Goal: Book appointment/travel/reservation

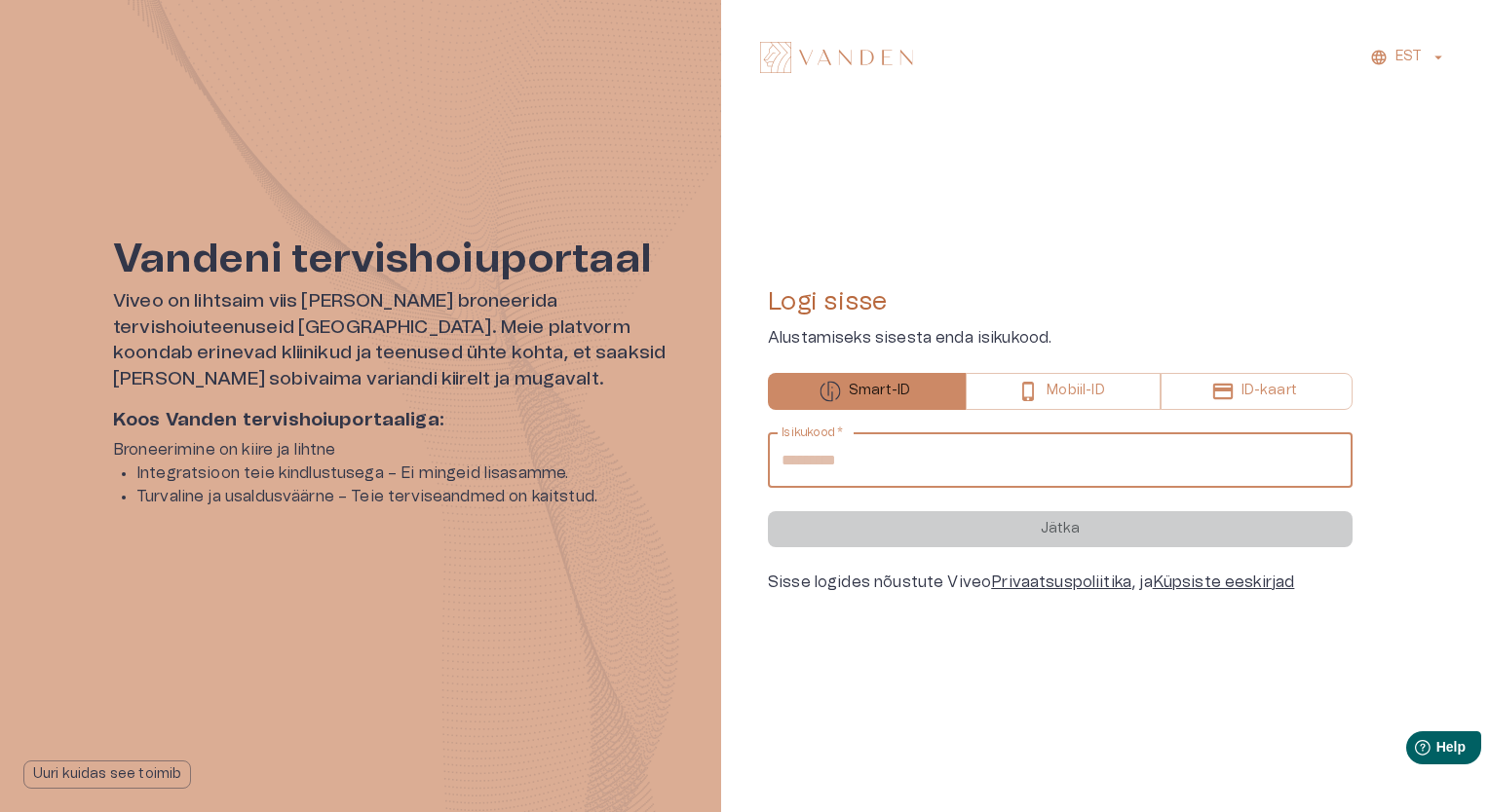
click at [829, 460] on input "Isikukood   *" at bounding box center [1059, 461] width 584 height 55
type input "**********"
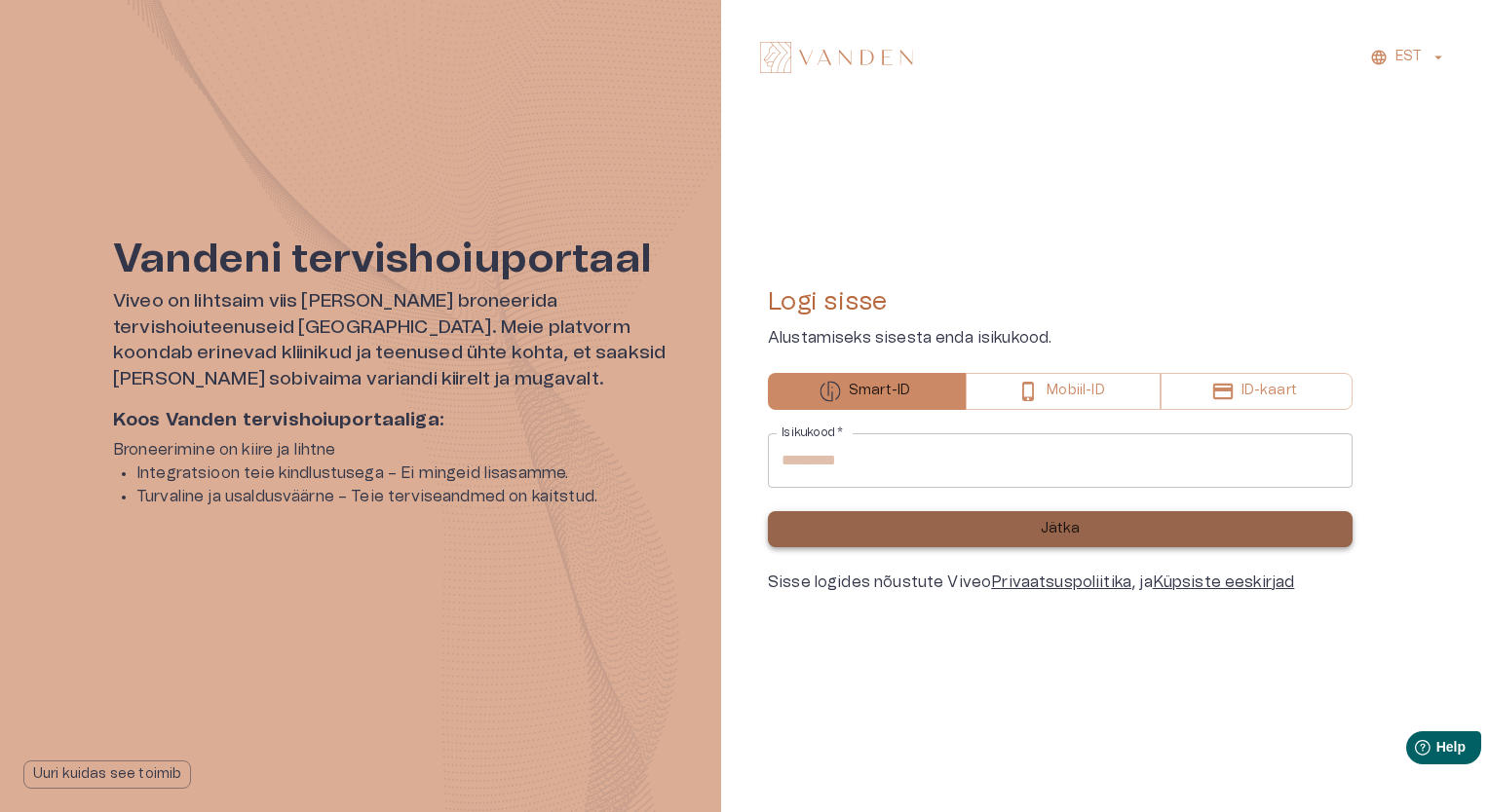
click at [888, 535] on button "Jätka" at bounding box center [1059, 529] width 584 height 36
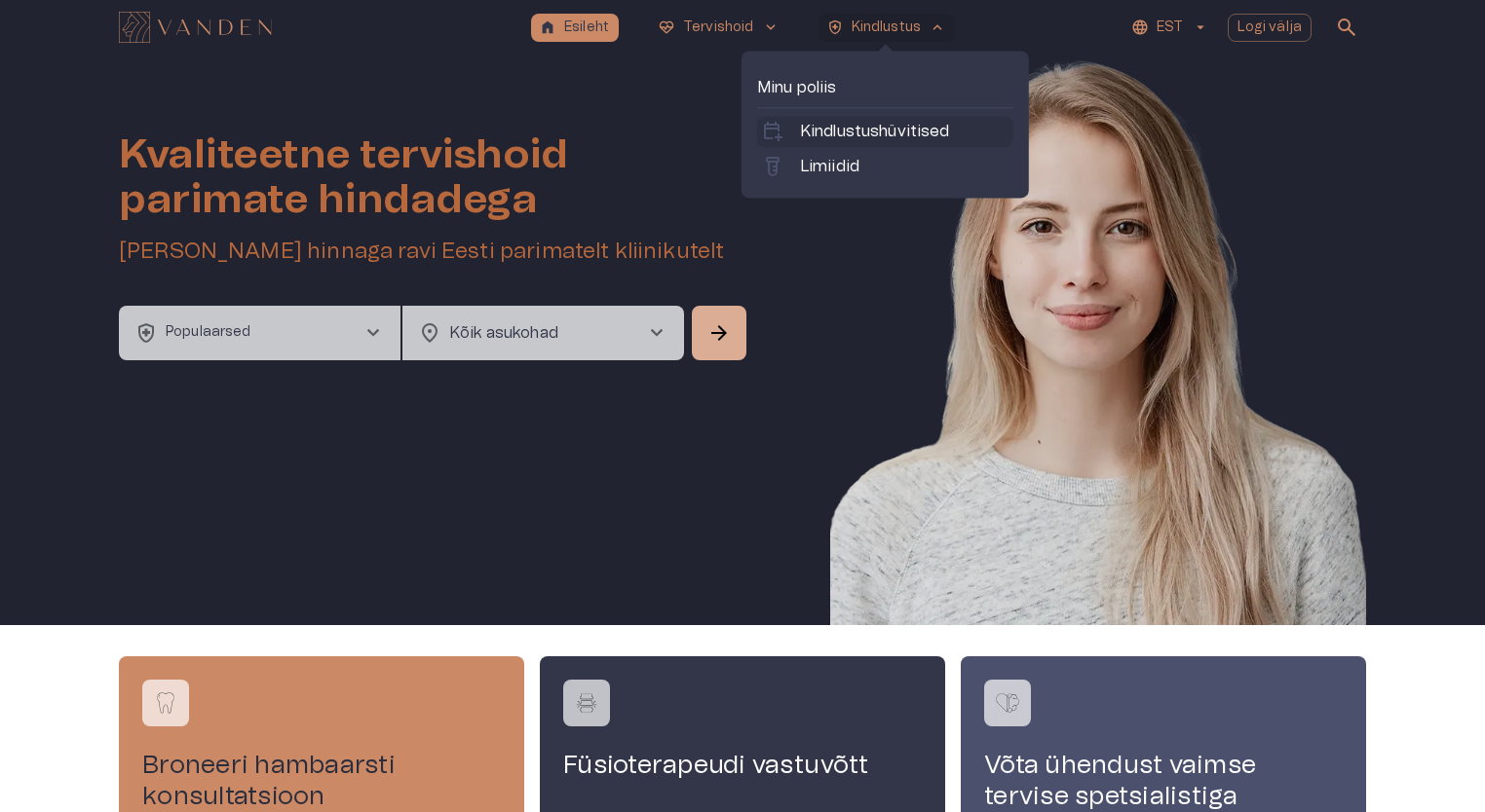
click at [882, 130] on p "Kindlustushüvitised" at bounding box center [875, 130] width 150 height 23
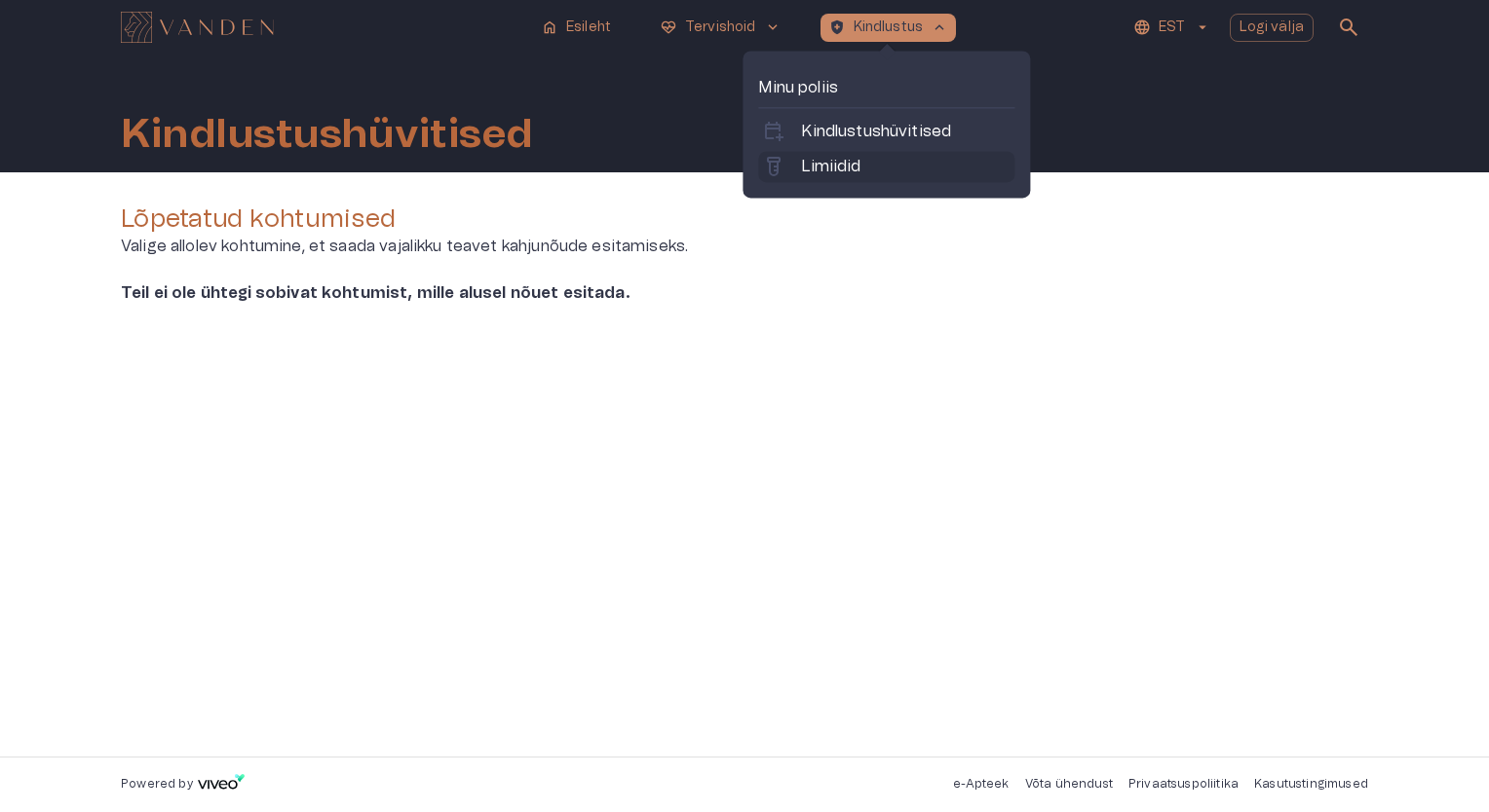
click at [844, 157] on p "Limiidid" at bounding box center [831, 166] width 60 height 23
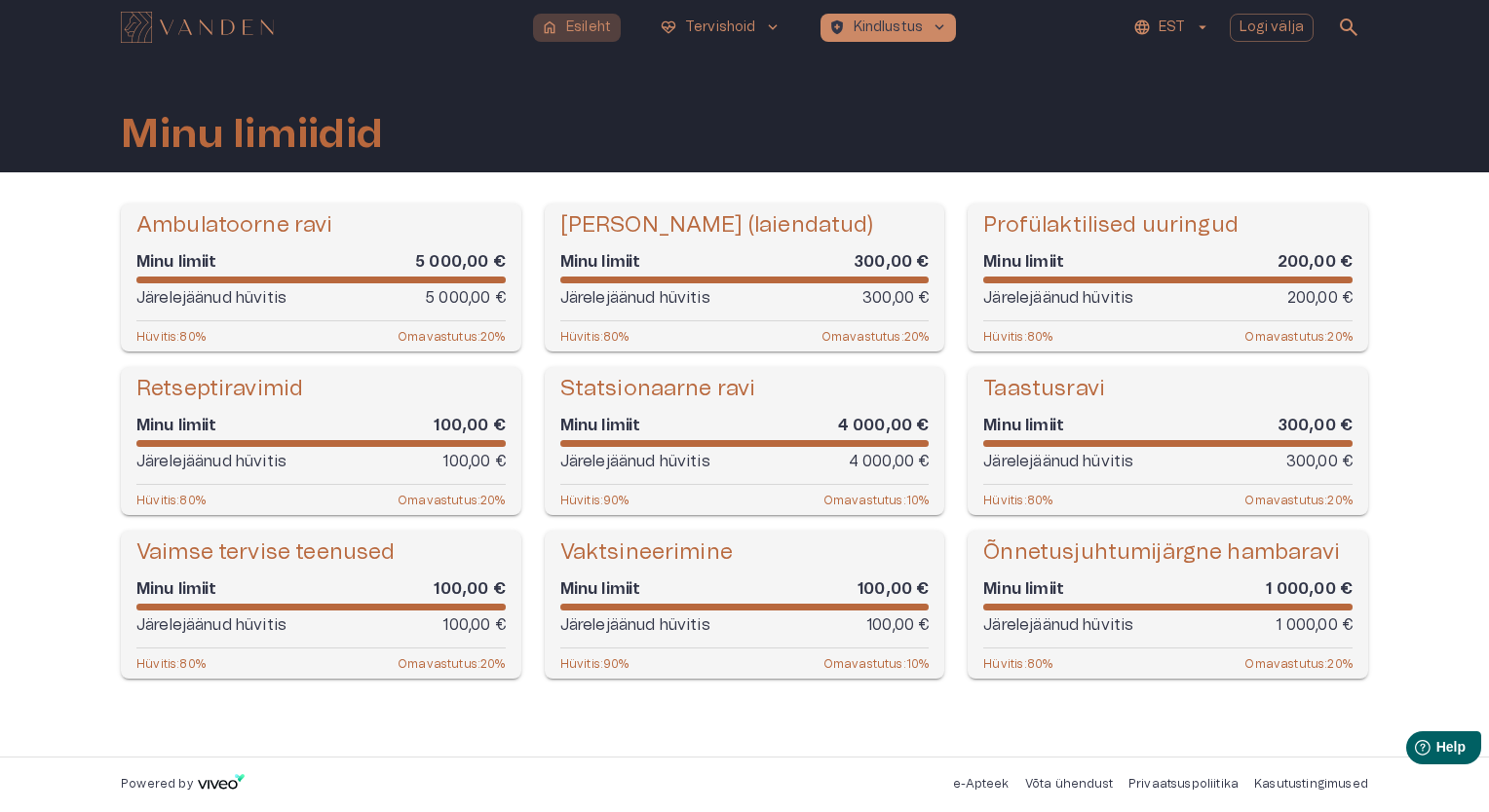
click at [557, 34] on span "home" at bounding box center [549, 28] width 18 height 18
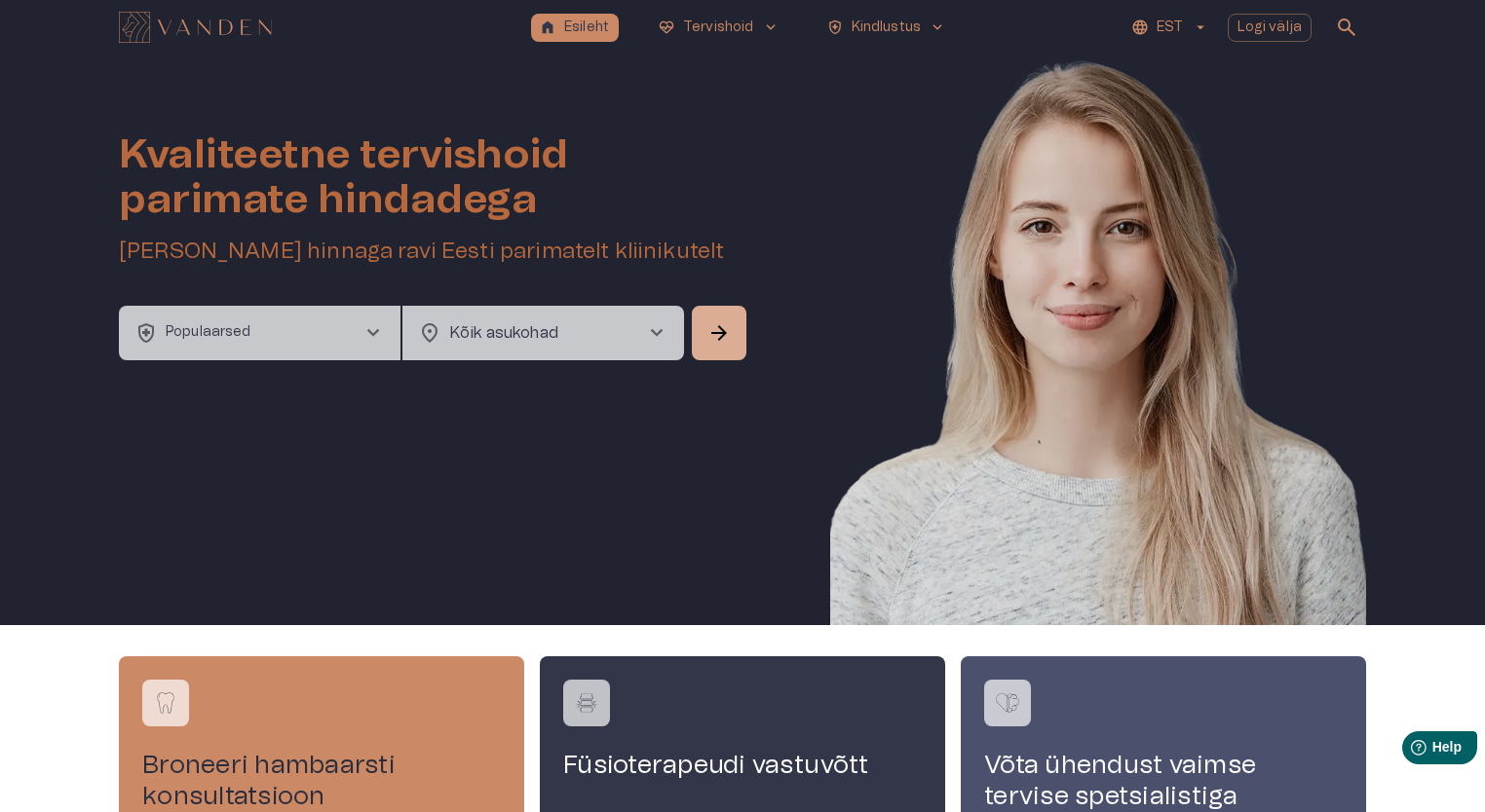
click at [229, 333] on p "Populaarsed" at bounding box center [208, 332] width 86 height 21
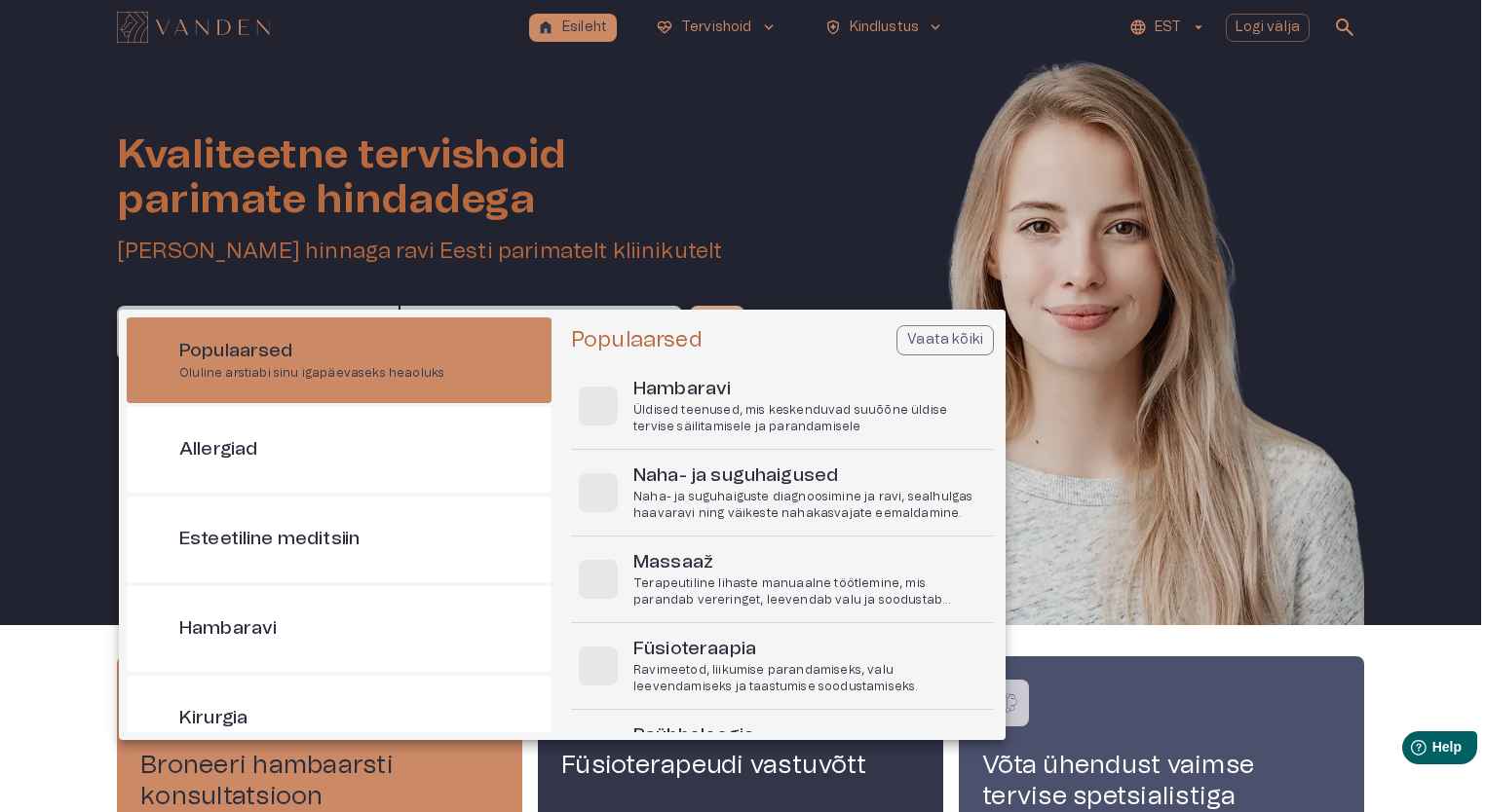
scroll to position [55, 0]
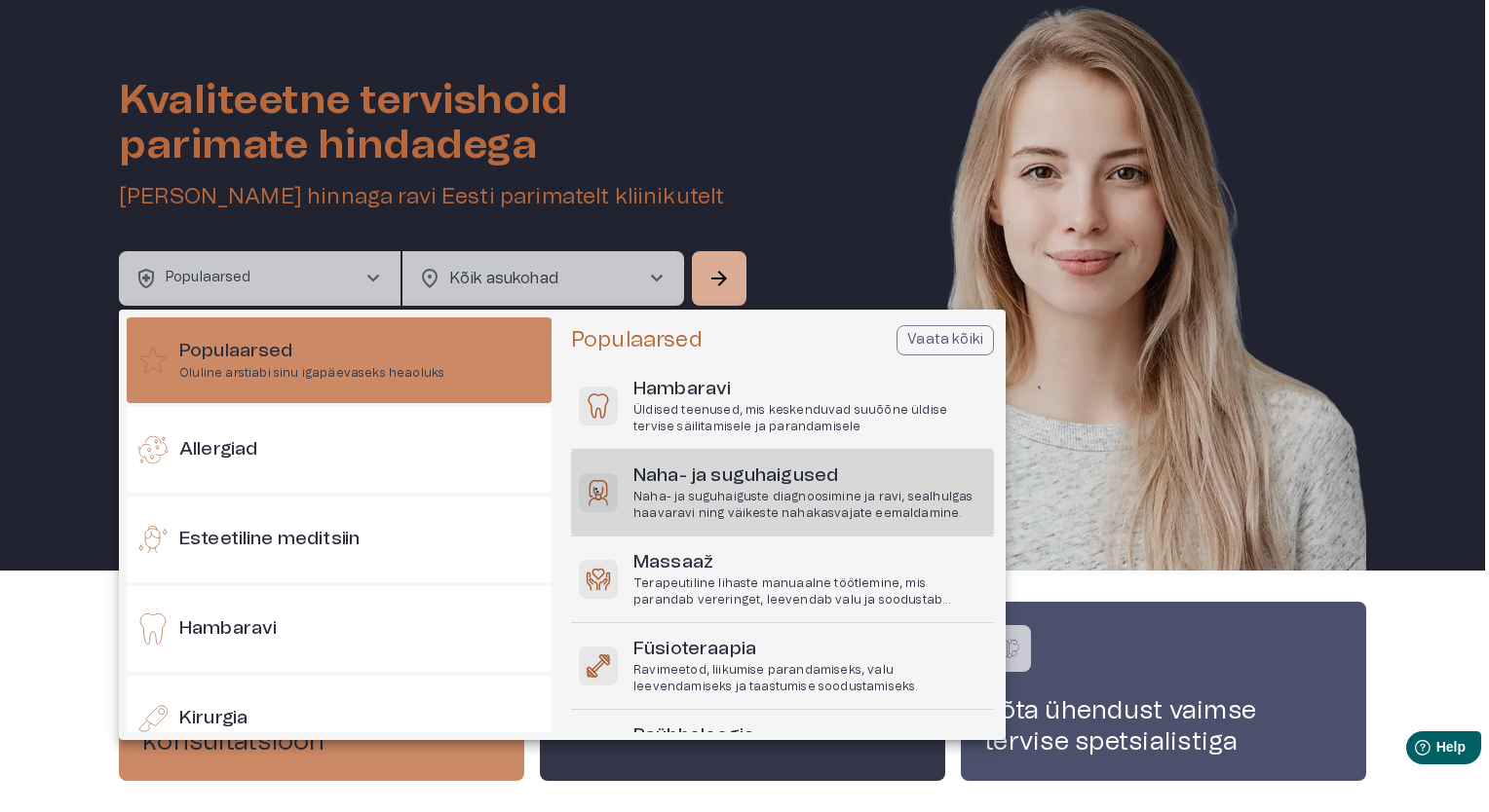
click at [724, 472] on h6 "Naha- ja suguhaigused" at bounding box center [809, 477] width 352 height 26
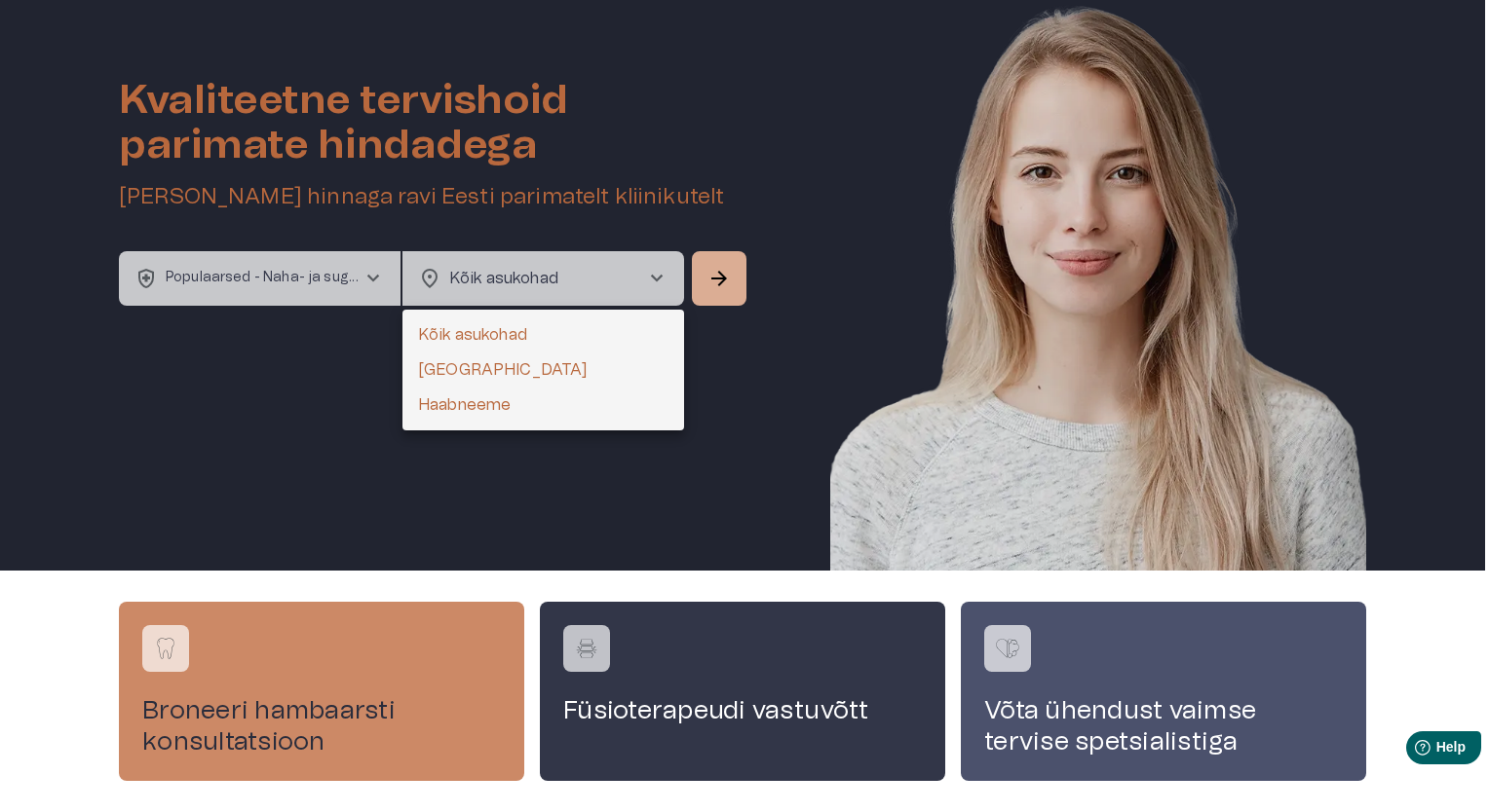
click at [481, 291] on body "home Esileht ecg_heart Tervishoid keyboard_arrow_down health_and_safety Kindlus…" at bounding box center [744, 351] width 1489 height 812
click at [470, 344] on li "Kõik asukohad" at bounding box center [542, 334] width 282 height 35
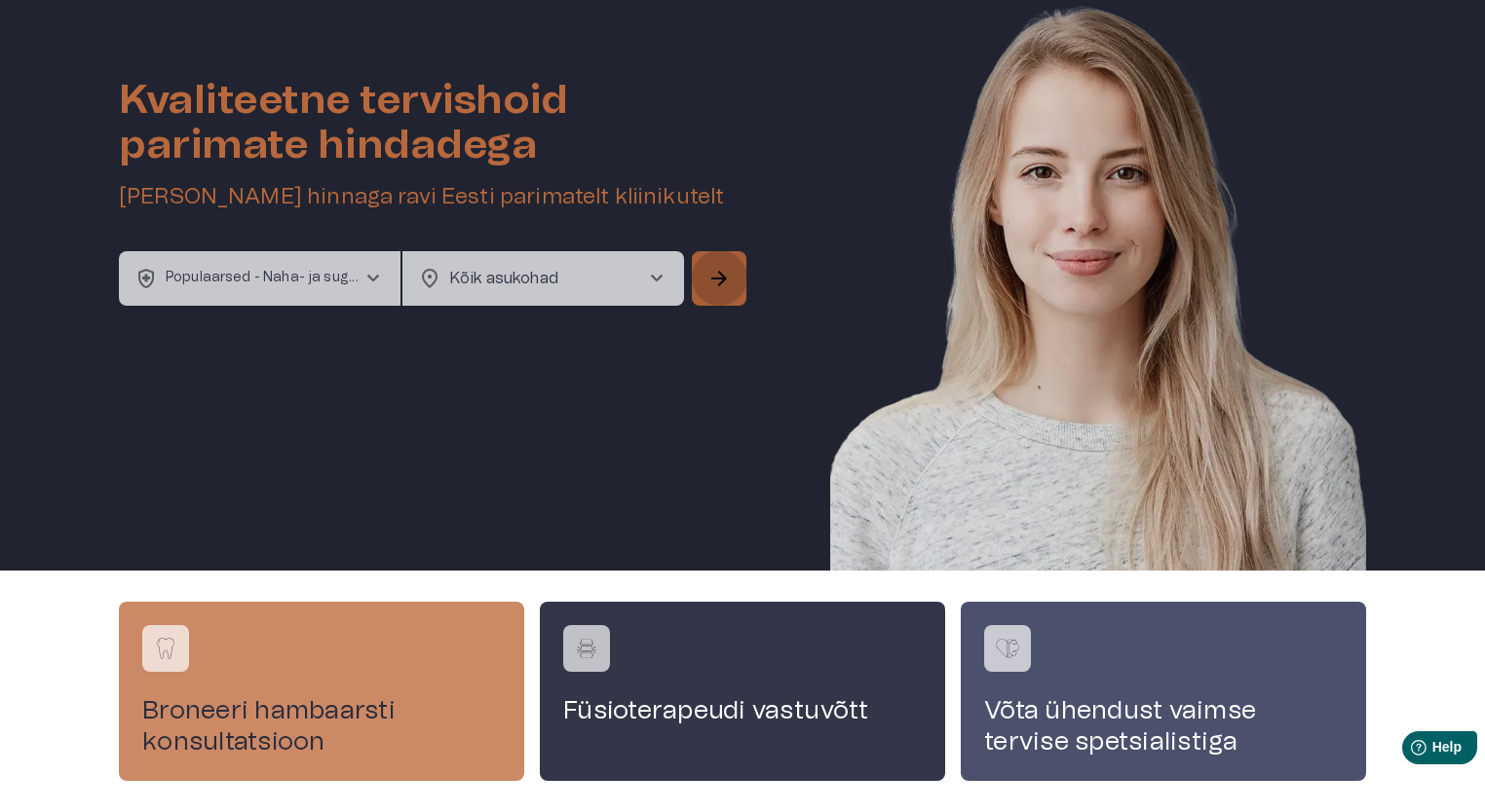
click at [717, 275] on span "arrow_forward" at bounding box center [719, 278] width 23 height 23
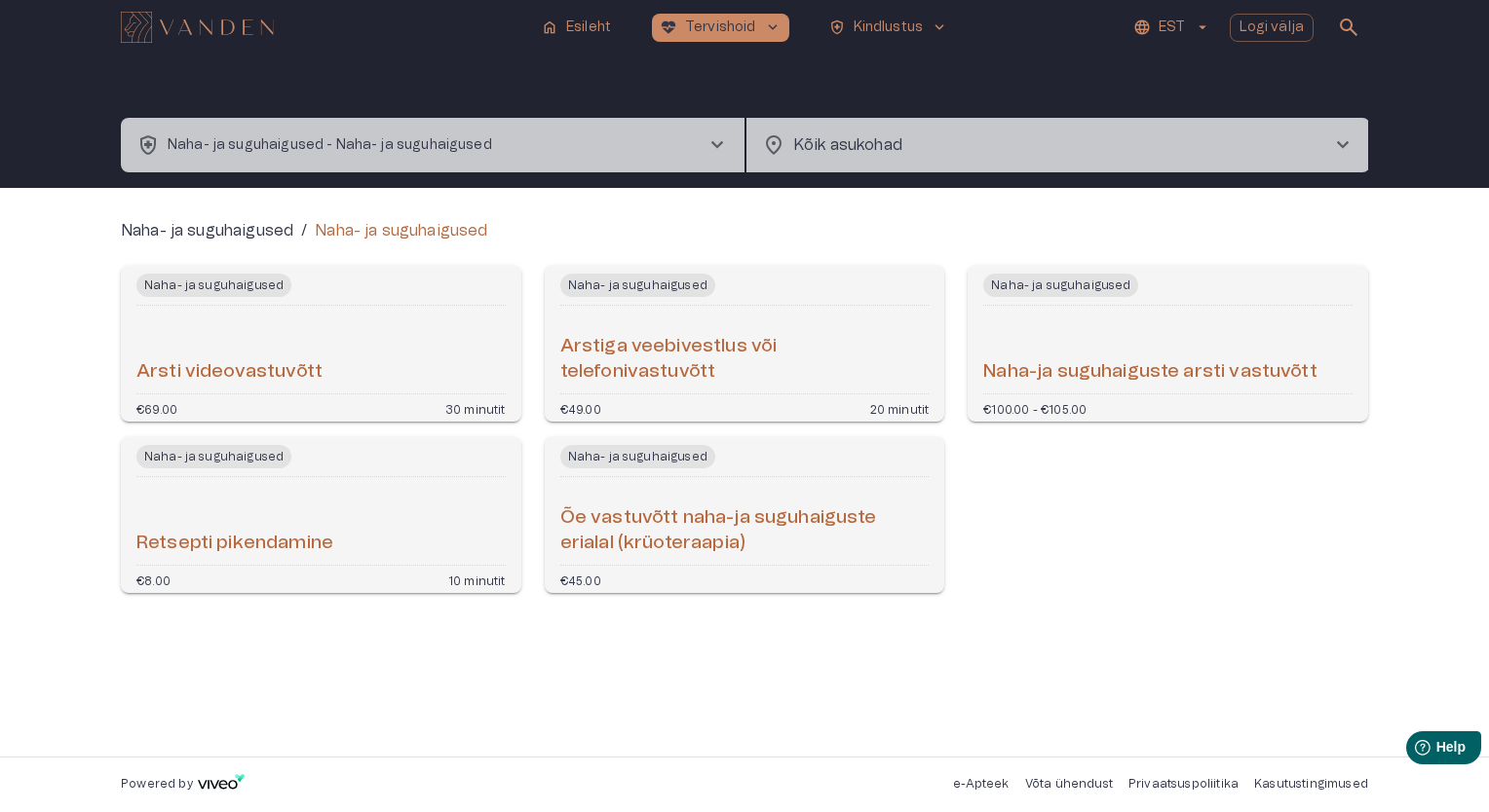
click at [282, 326] on div "Arsti videovastuvõtt" at bounding box center [320, 349] width 369 height 72
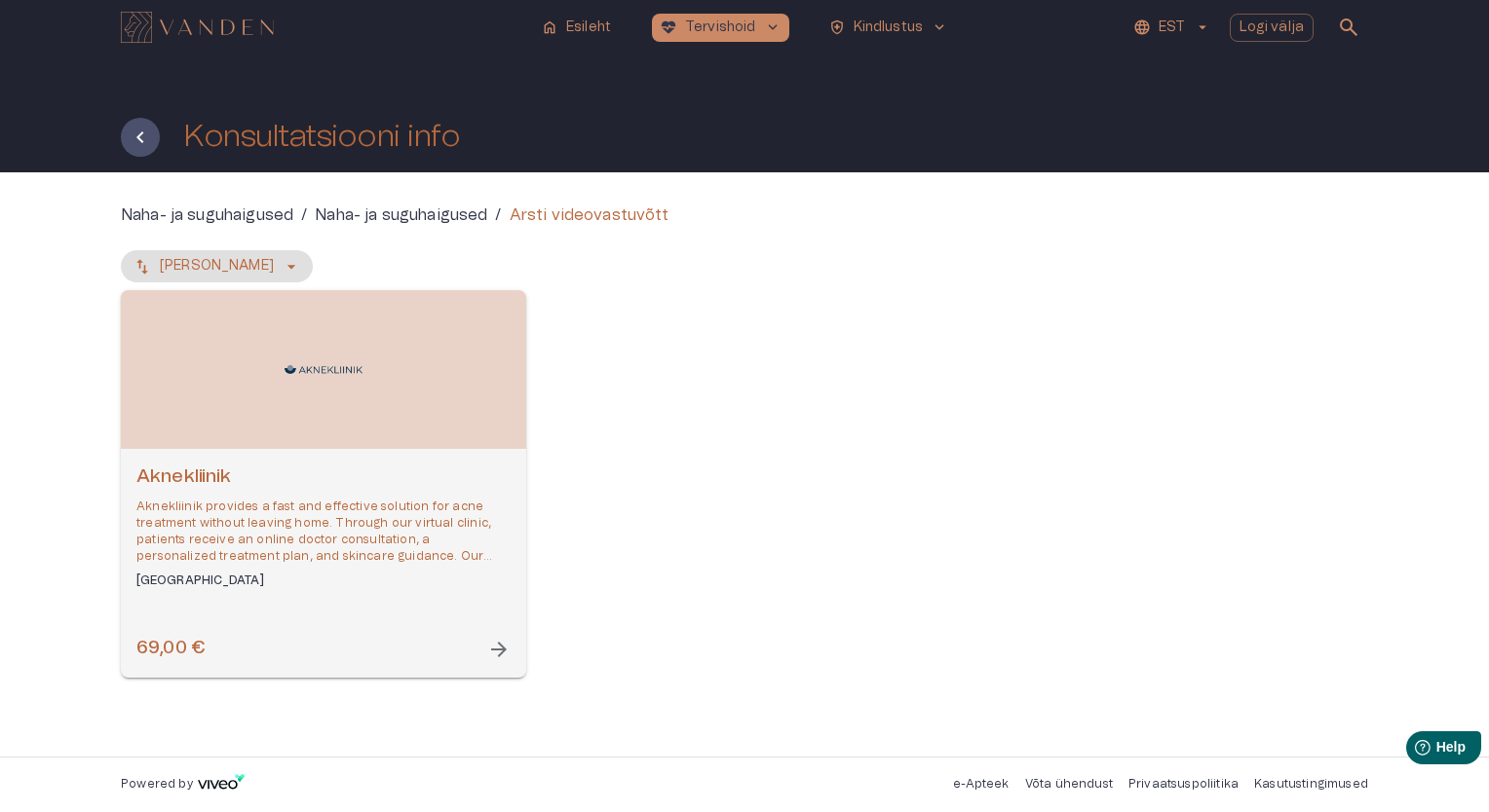
click at [364, 546] on p "Aknekliinik provides a fast and effective solution for acne treatment without l…" at bounding box center [323, 532] width 374 height 68
click at [498, 648] on span "arrow_forward" at bounding box center [498, 649] width 23 height 23
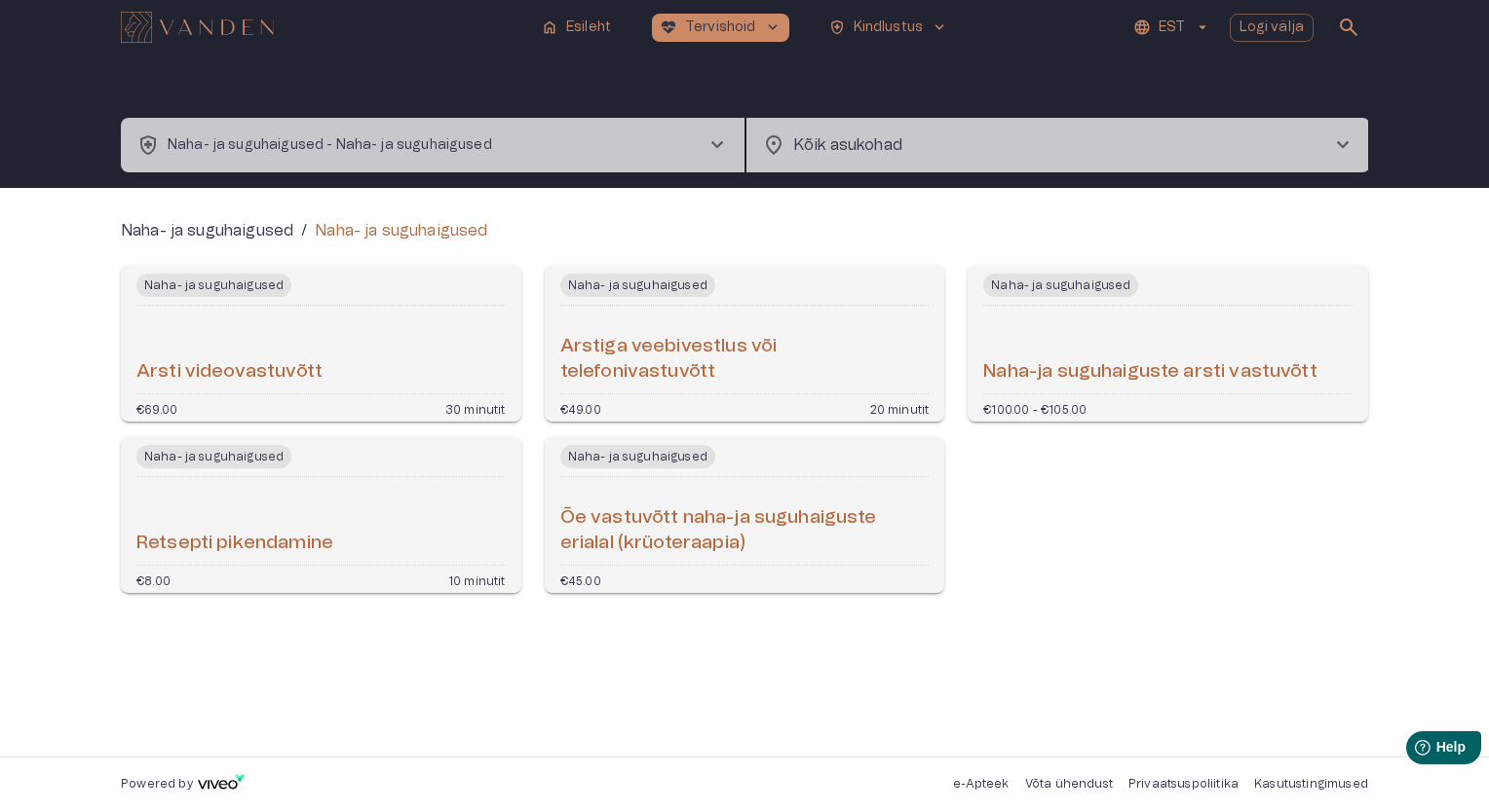
click at [1111, 373] on h6 "Naha-ja suguhaiguste arsti vastuvõtt" at bounding box center [1150, 372] width 333 height 26
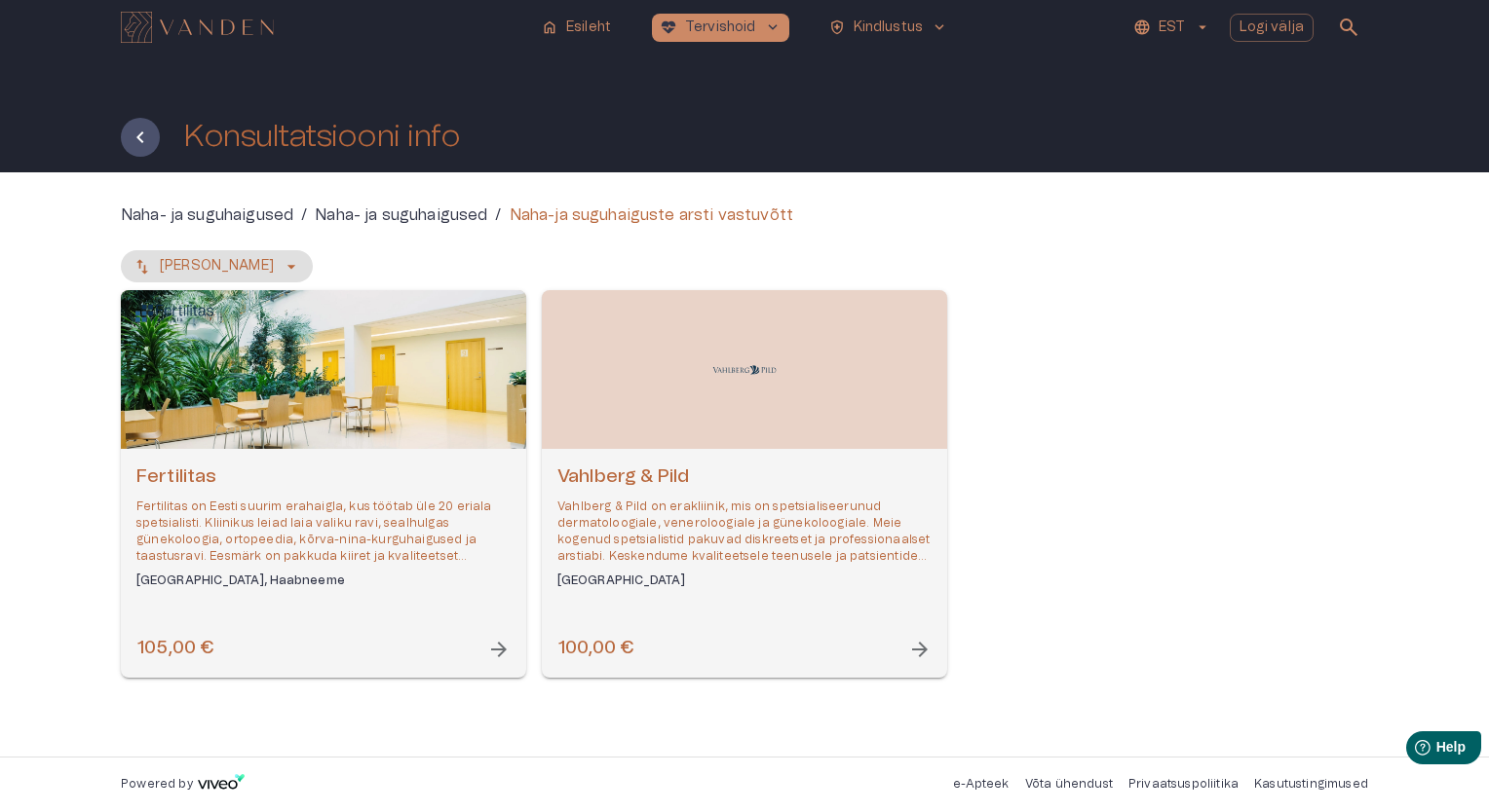
click at [785, 538] on p "Vahlberg & Pild on erakliinik, mis on spetsialiseerunud dermatoloogiale, venero…" at bounding box center [744, 532] width 374 height 68
click at [127, 134] on button "Tagasi" at bounding box center [139, 136] width 39 height 39
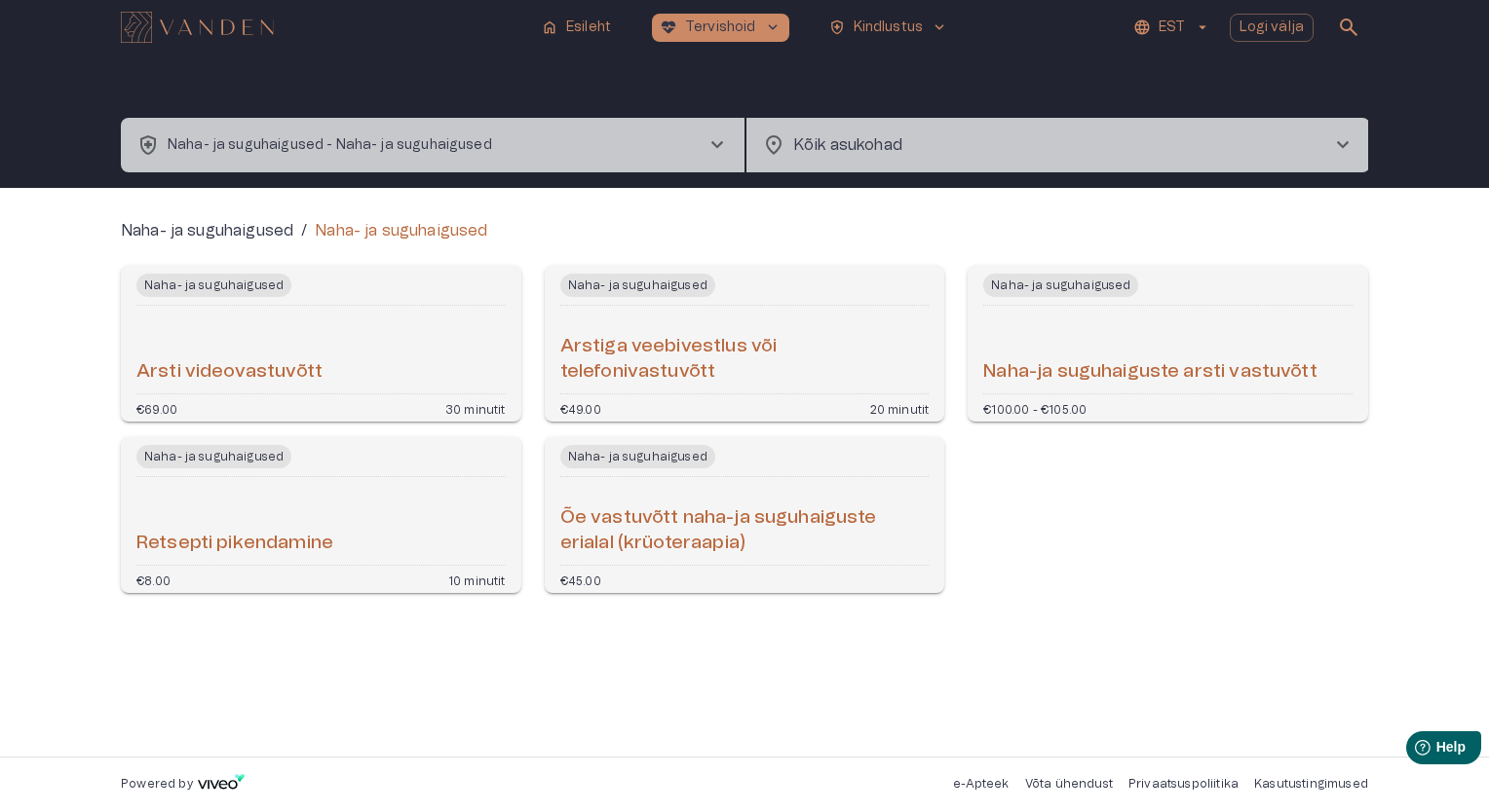
click at [776, 133] on span "location_on" at bounding box center [772, 144] width 23 height 23
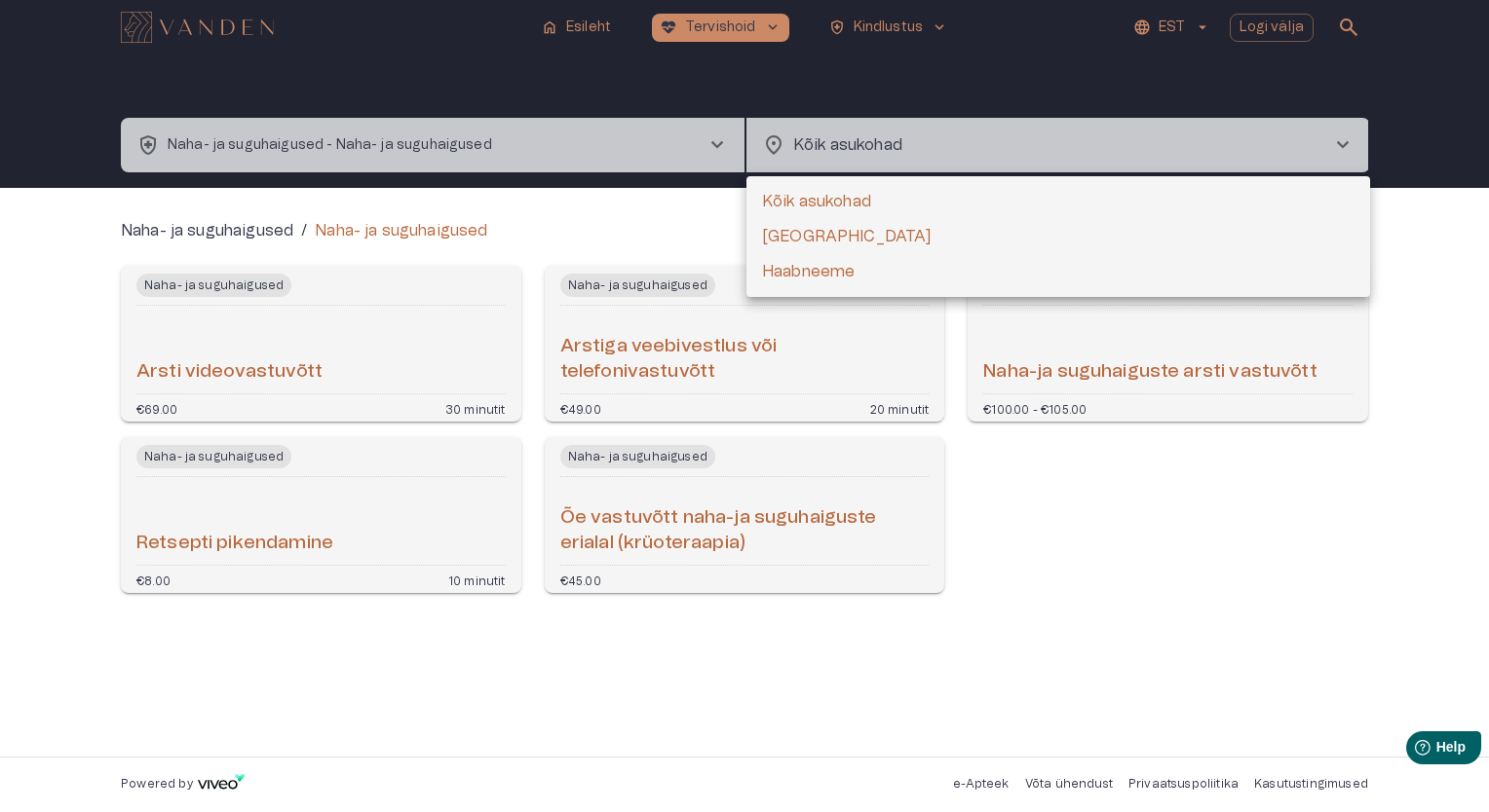
click at [1078, 610] on div at bounding box center [744, 406] width 1489 height 812
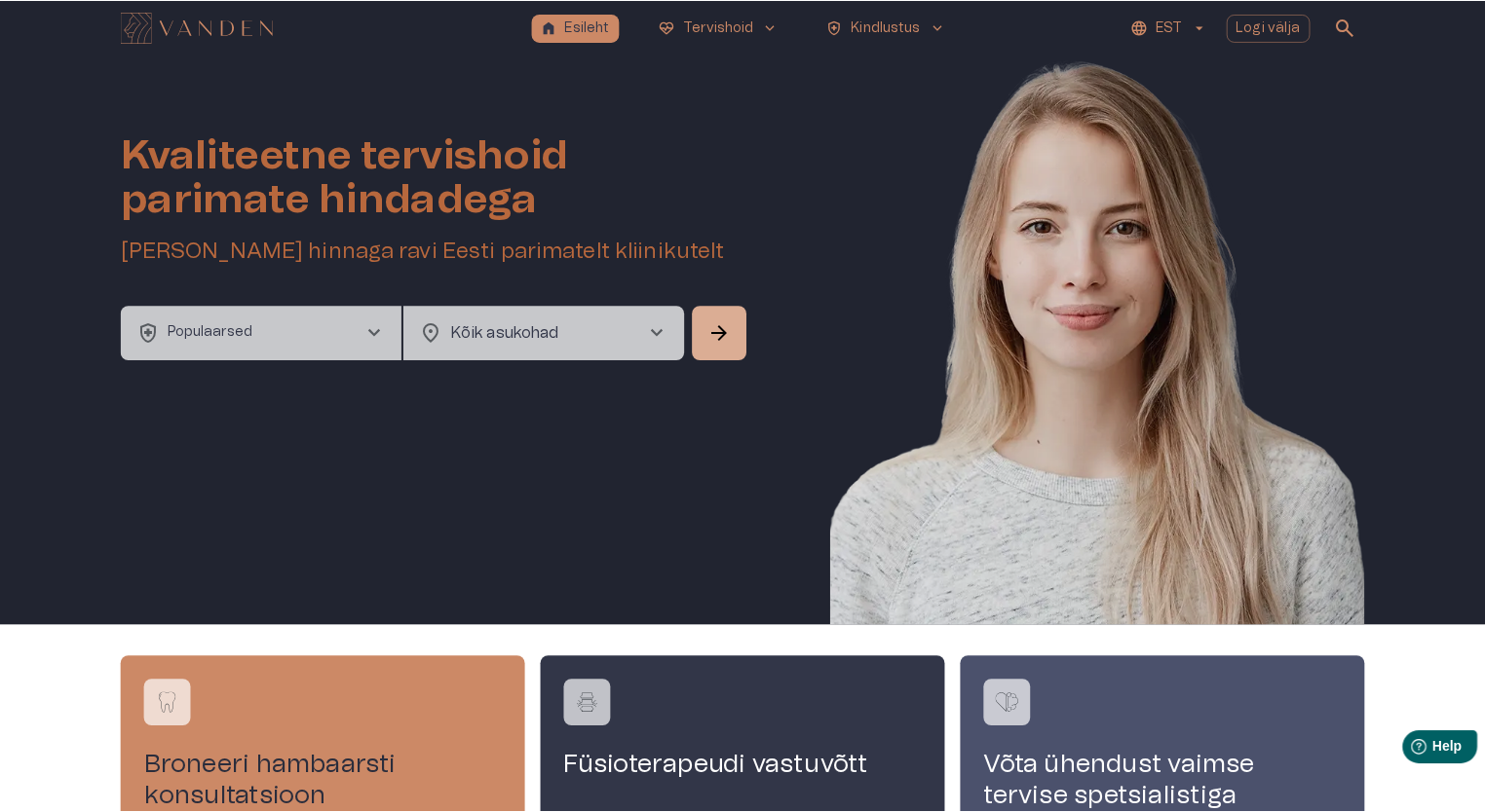
scroll to position [55, 0]
